Goal: Information Seeking & Learning: Learn about a topic

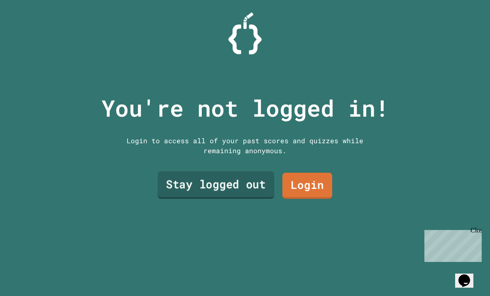
click at [175, 196] on link "Stay logged out" at bounding box center [216, 185] width 117 height 27
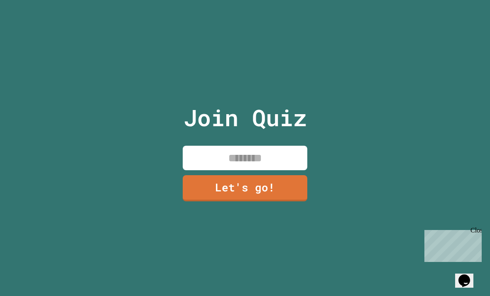
click at [478, 228] on div "Close" at bounding box center [476, 232] width 10 height 10
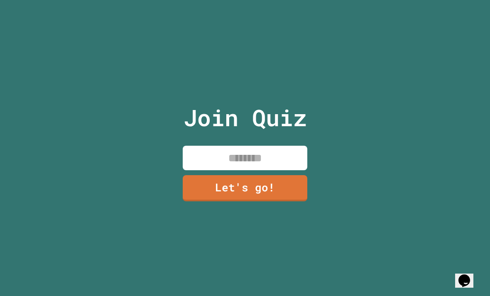
drag, startPoint x: 252, startPoint y: 166, endPoint x: 252, endPoint y: 171, distance: 5.0
click at [252, 166] on input at bounding box center [245, 158] width 125 height 25
type input "********"
click at [273, 202] on link "Let's go!" at bounding box center [245, 188] width 125 height 26
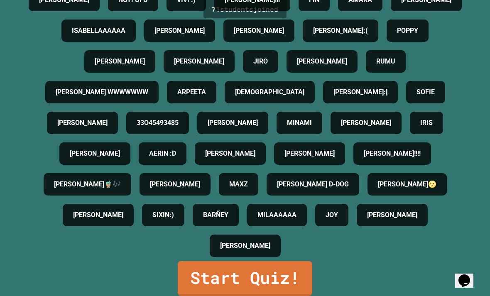
click at [288, 296] on link "Start Quiz!" at bounding box center [245, 278] width 135 height 35
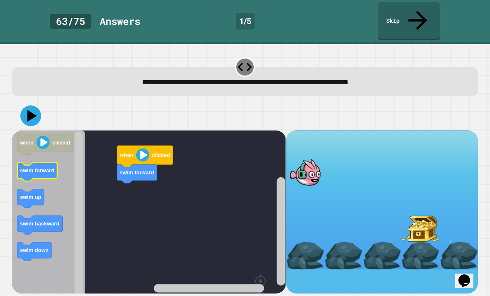
click at [31, 162] on rect "Blockly Workspace" at bounding box center [37, 171] width 40 height 19
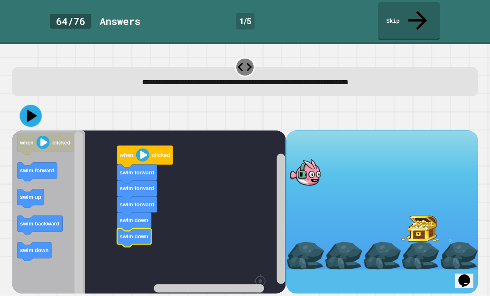
click at [35, 105] on icon at bounding box center [31, 116] width 22 height 22
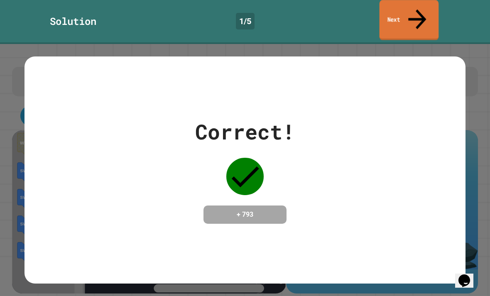
click at [383, 15] on link "Next" at bounding box center [409, 20] width 59 height 40
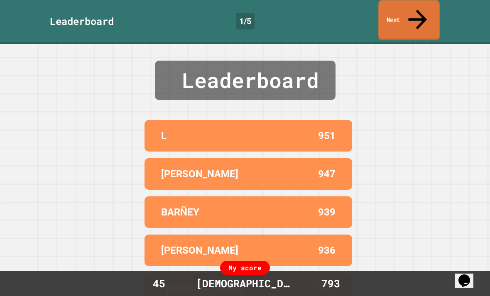
click at [401, 15] on link "Next" at bounding box center [409, 20] width 61 height 40
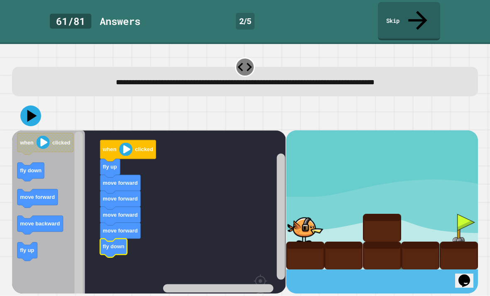
click at [40, 106] on button at bounding box center [30, 116] width 21 height 21
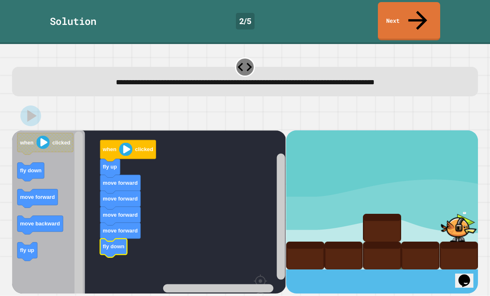
click at [420, 11] on icon at bounding box center [418, 20] width 19 height 19
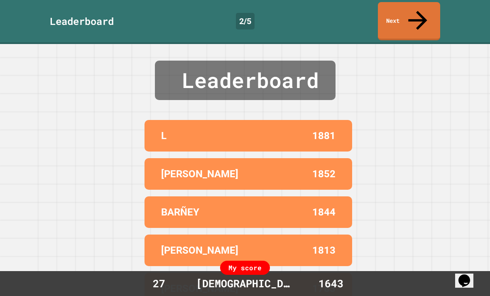
click at [414, 12] on icon at bounding box center [418, 20] width 28 height 28
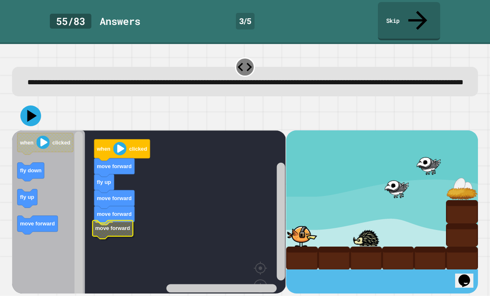
click at [113, 240] on rect "Blockly Workspace" at bounding box center [149, 227] width 274 height 195
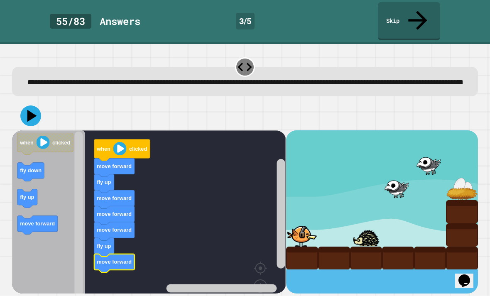
click at [30, 117] on icon at bounding box center [30, 116] width 21 height 21
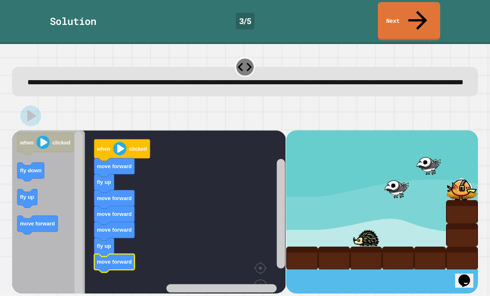
click at [414, 12] on icon at bounding box center [418, 20] width 28 height 28
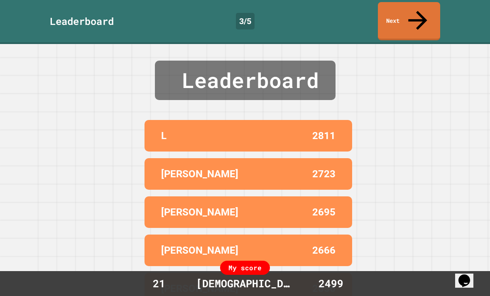
click at [413, 10] on link "Next" at bounding box center [409, 21] width 62 height 38
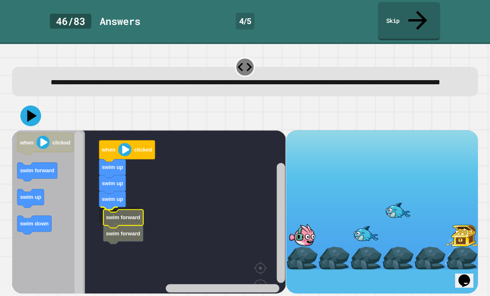
click at [109, 214] on text "swim forward" at bounding box center [123, 217] width 34 height 6
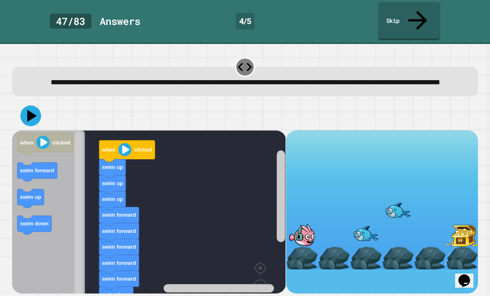
click at [25, 111] on icon at bounding box center [30, 116] width 21 height 21
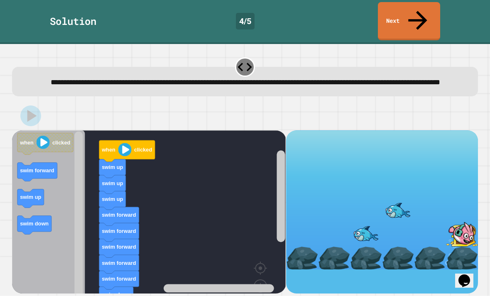
click at [415, 2] on link "Next" at bounding box center [409, 21] width 62 height 38
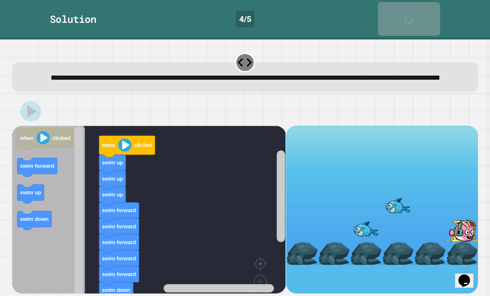
click at [410, 11] on div "Next" at bounding box center [409, 18] width 21 height 25
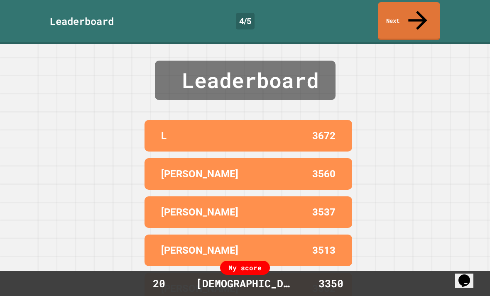
click at [413, 2] on link "Next" at bounding box center [409, 21] width 62 height 38
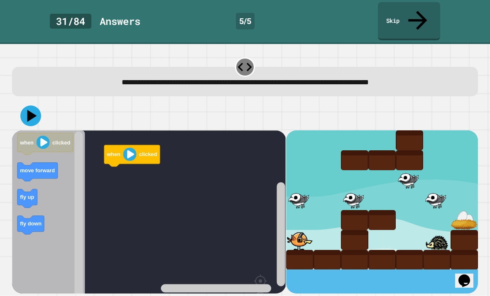
scroll to position [27, 0]
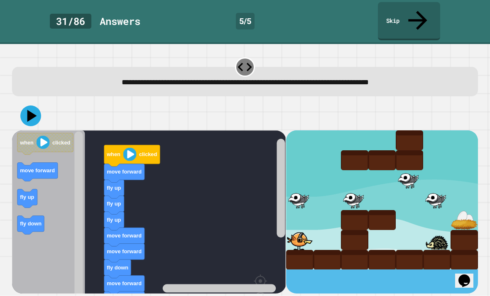
click at [262, 270] on image "Blockly Workspace" at bounding box center [247, 294] width 40 height 52
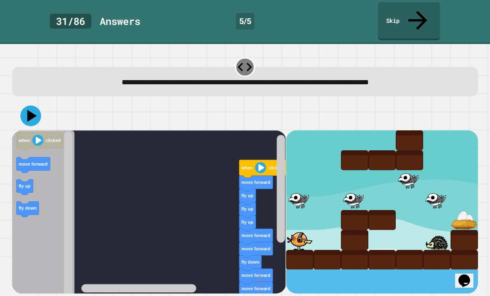
click at [111, 282] on rect "Blockly Workspace" at bounding box center [149, 234] width 274 height 208
click at [33, 110] on icon at bounding box center [32, 116] width 10 height 12
click at [423, 14] on link "Skip" at bounding box center [409, 21] width 62 height 38
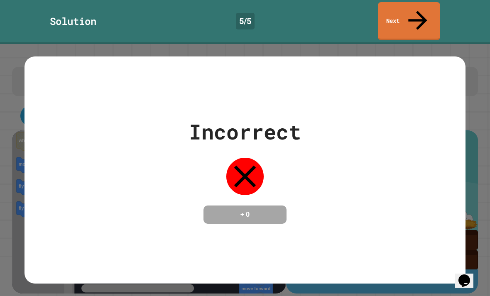
click at [417, 10] on icon at bounding box center [418, 20] width 28 height 28
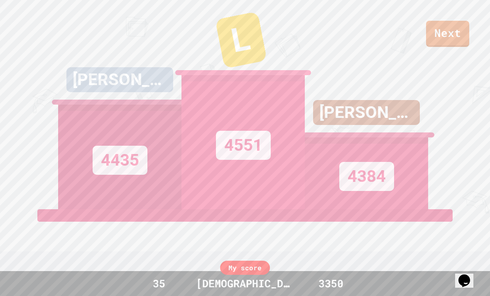
click at [446, 36] on link "Next" at bounding box center [447, 34] width 43 height 26
